Goal: Task Accomplishment & Management: Manage account settings

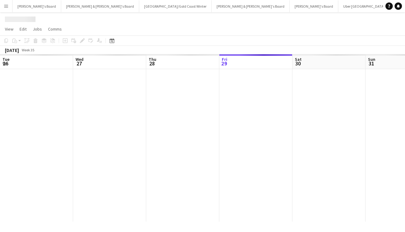
scroll to position [0, 146]
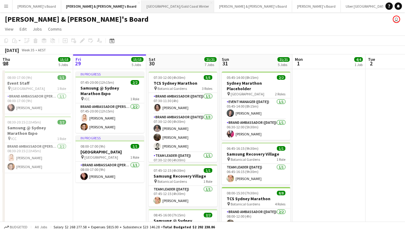
click at [142, 9] on button "Brisbane/Gold Coast Winter Close" at bounding box center [178, 6] width 73 height 12
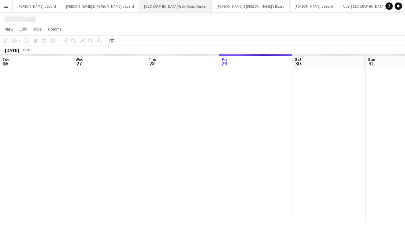
scroll to position [0, 146]
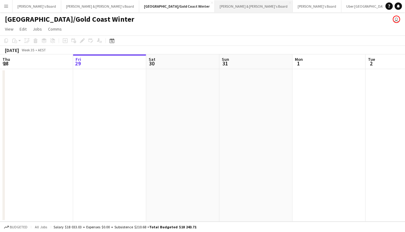
click at [215, 9] on button "James & Arrence's Board Close" at bounding box center [254, 6] width 78 height 12
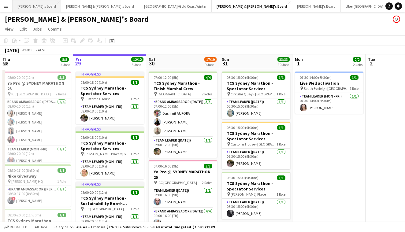
click at [44, 6] on button "Tennille's Board Close" at bounding box center [37, 6] width 49 height 12
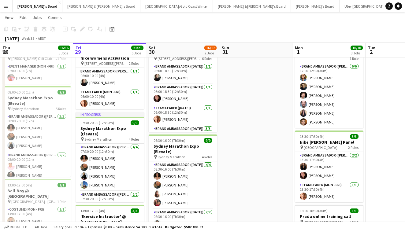
click at [391, 9] on button "Sydney Close" at bounding box center [413, 6] width 44 height 12
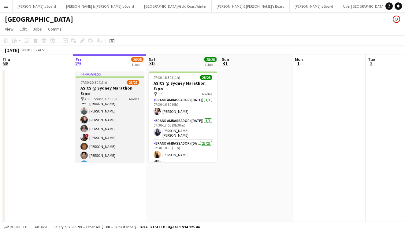
click at [119, 83] on div "07:30-20:30 (13h) 26/28" at bounding box center [110, 82] width 69 height 5
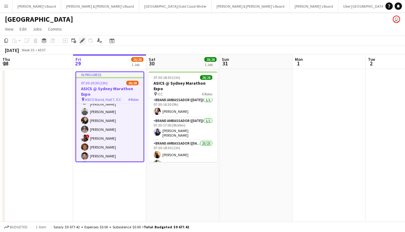
click at [81, 42] on icon at bounding box center [81, 40] width 3 height 3
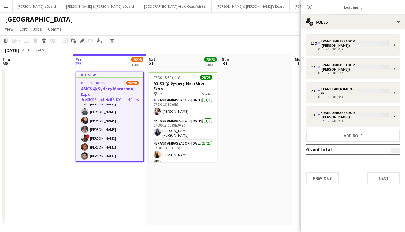
type input "**********"
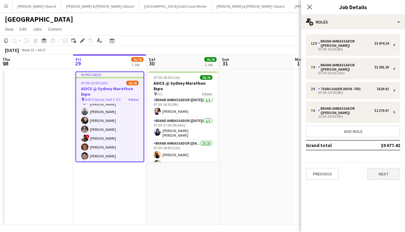
click at [387, 177] on button "Next" at bounding box center [383, 174] width 33 height 12
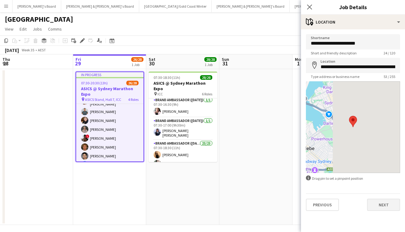
click at [387, 208] on button "Next" at bounding box center [383, 205] width 33 height 12
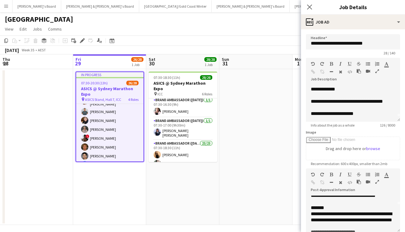
scroll to position [27, 0]
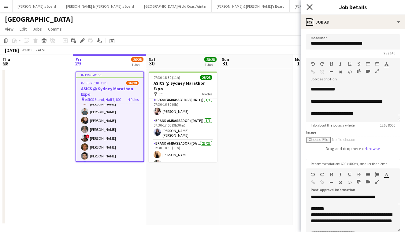
click at [312, 8] on icon "Close pop-in" at bounding box center [310, 7] width 6 height 6
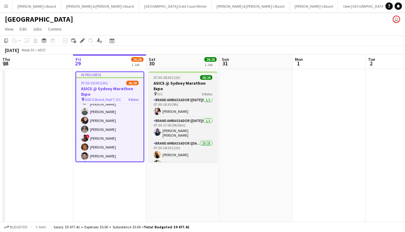
click at [176, 90] on h3 "ASICS @ Sydney Marathon Expo" at bounding box center [183, 85] width 69 height 11
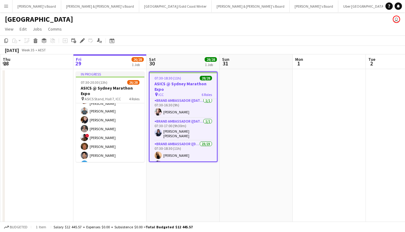
click at [177, 50] on div "August 2025 Week 35 • AEST" at bounding box center [202, 50] width 405 height 9
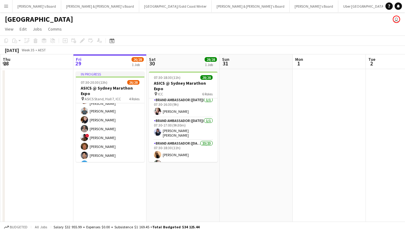
click at [181, 45] on app-toolbar "Copy Paste Paste Command V Paste with crew Command Shift V Paste linked Job Del…" at bounding box center [202, 41] width 405 height 10
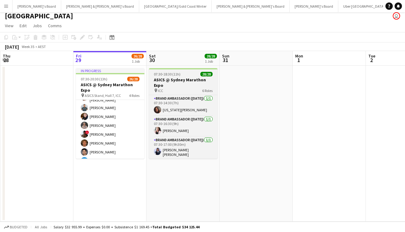
scroll to position [3, 0]
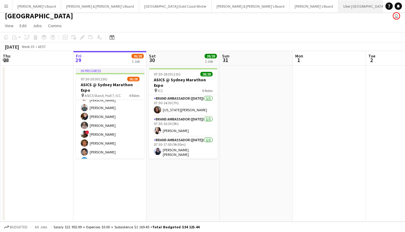
click at [338, 7] on button "Uber Sydney Close" at bounding box center [364, 6] width 52 height 12
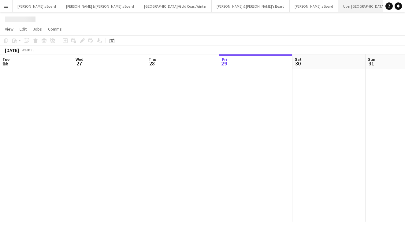
scroll to position [0, 146]
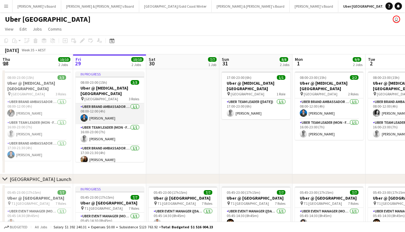
click at [122, 116] on app-card-role "UBER Brand Ambassador (Mon - Fri) 1/1 08:00-12:00 (4h) Imam Kamaludin" at bounding box center [110, 113] width 69 height 21
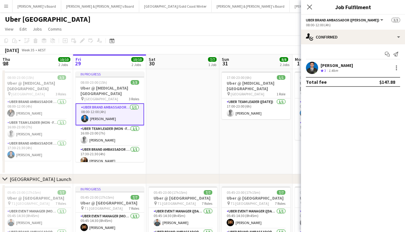
click at [7, 5] on app-icon "Menu" at bounding box center [6, 6] width 5 height 5
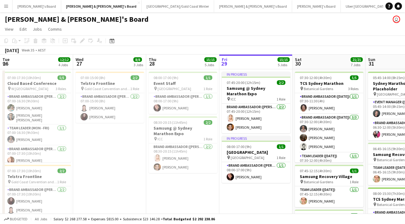
scroll to position [0, 146]
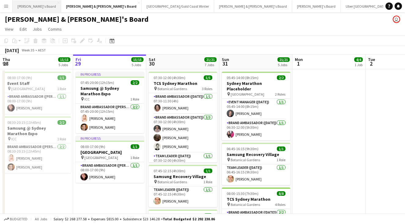
click at [32, 8] on button "Tennille's Board Close" at bounding box center [37, 6] width 49 height 12
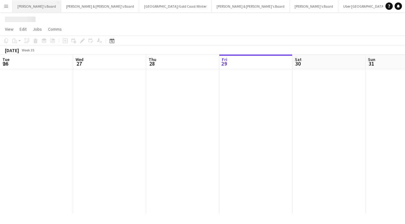
scroll to position [0, 146]
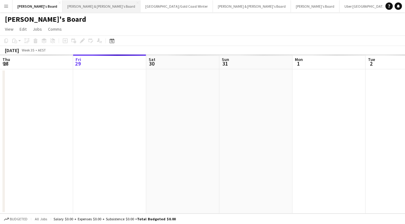
click at [62, 9] on button "[PERSON_NAME] & [PERSON_NAME]'s Board Close" at bounding box center [101, 6] width 78 height 12
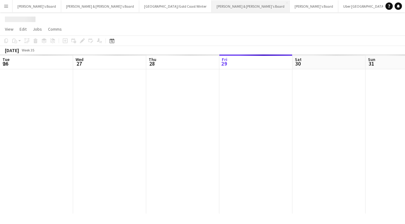
scroll to position [0, 146]
